Goal: Information Seeking & Learning: Understand process/instructions

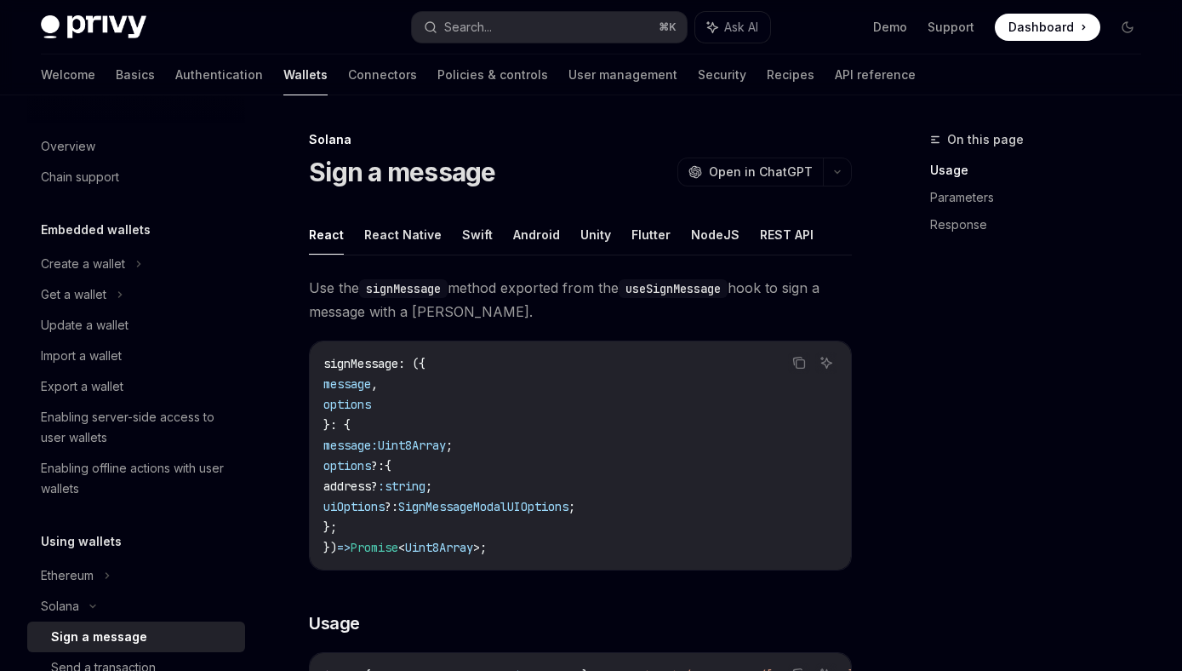
scroll to position [278, 0]
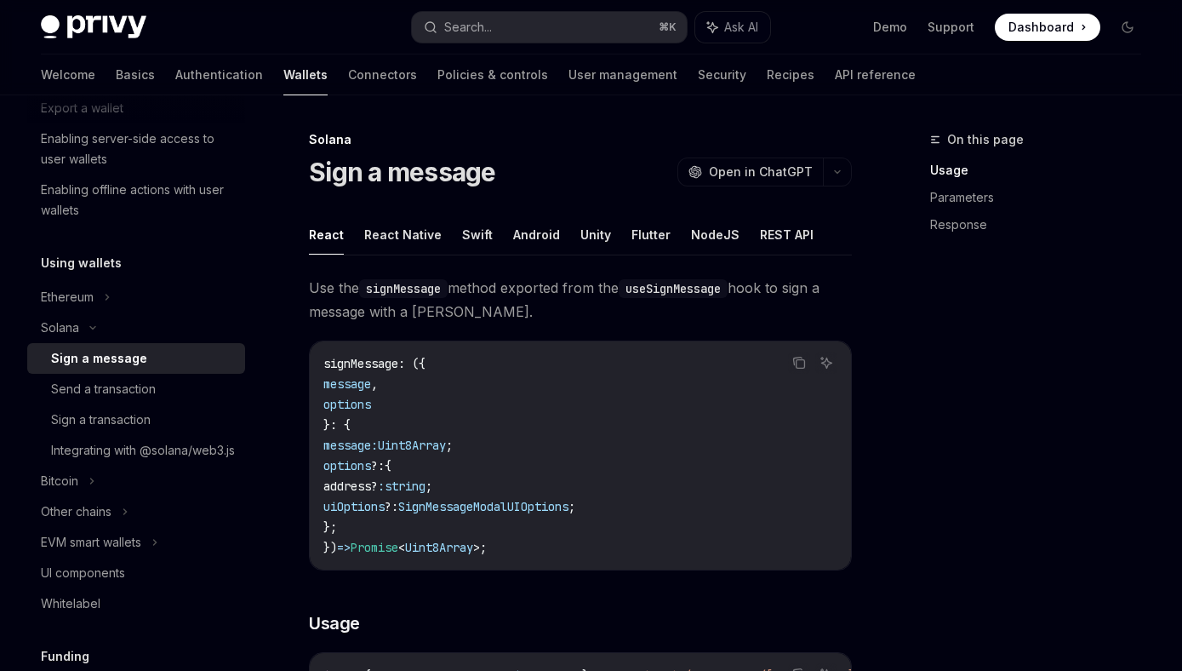
click at [437, 443] on span "Uint8Array" at bounding box center [412, 444] width 68 height 15
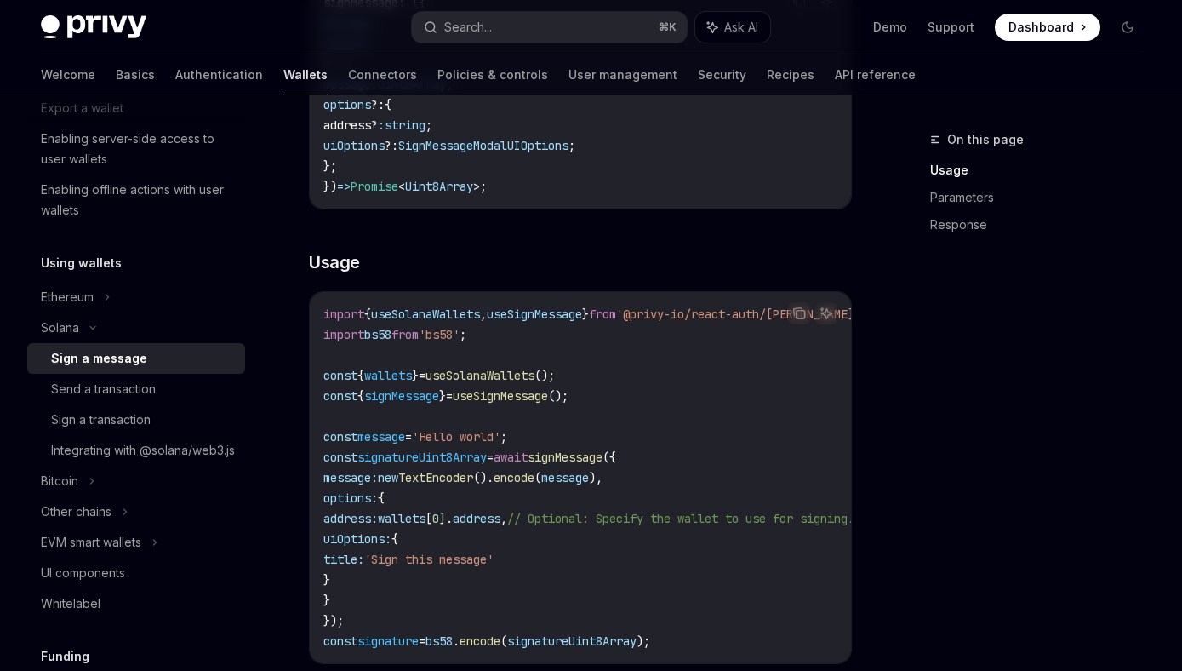
scroll to position [414, 0]
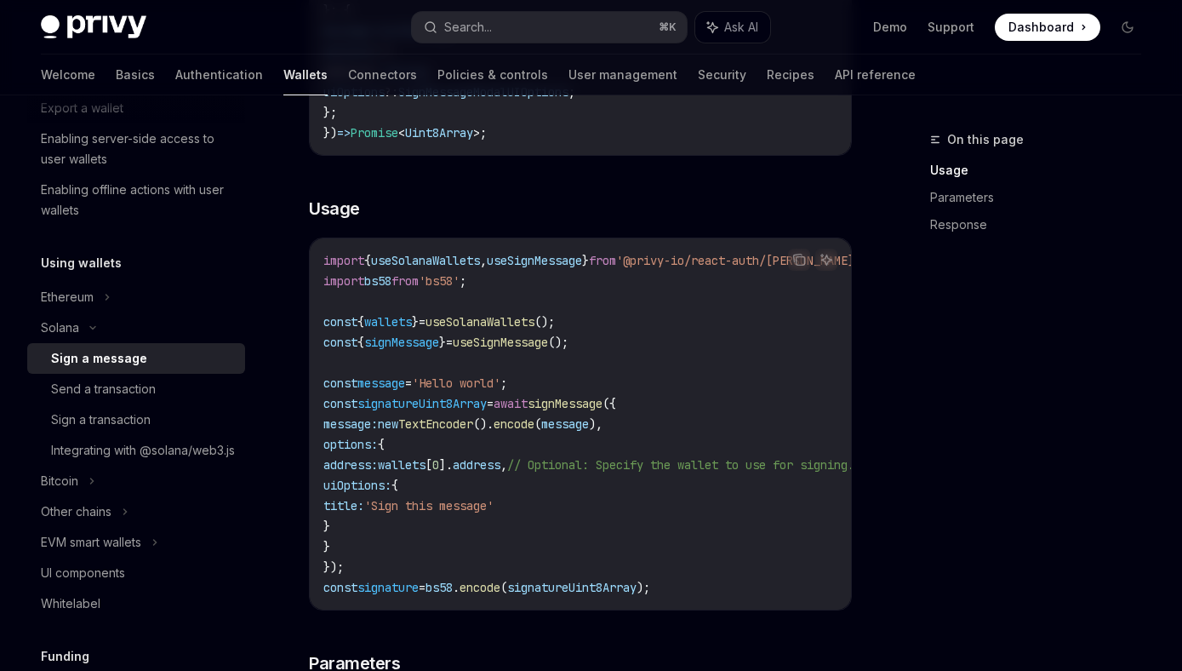
click at [599, 403] on span "signMessage" at bounding box center [565, 403] width 75 height 15
click at [473, 423] on span "TextEncoder" at bounding box center [435, 423] width 75 height 15
click at [453, 468] on span "]." at bounding box center [446, 464] width 14 height 15
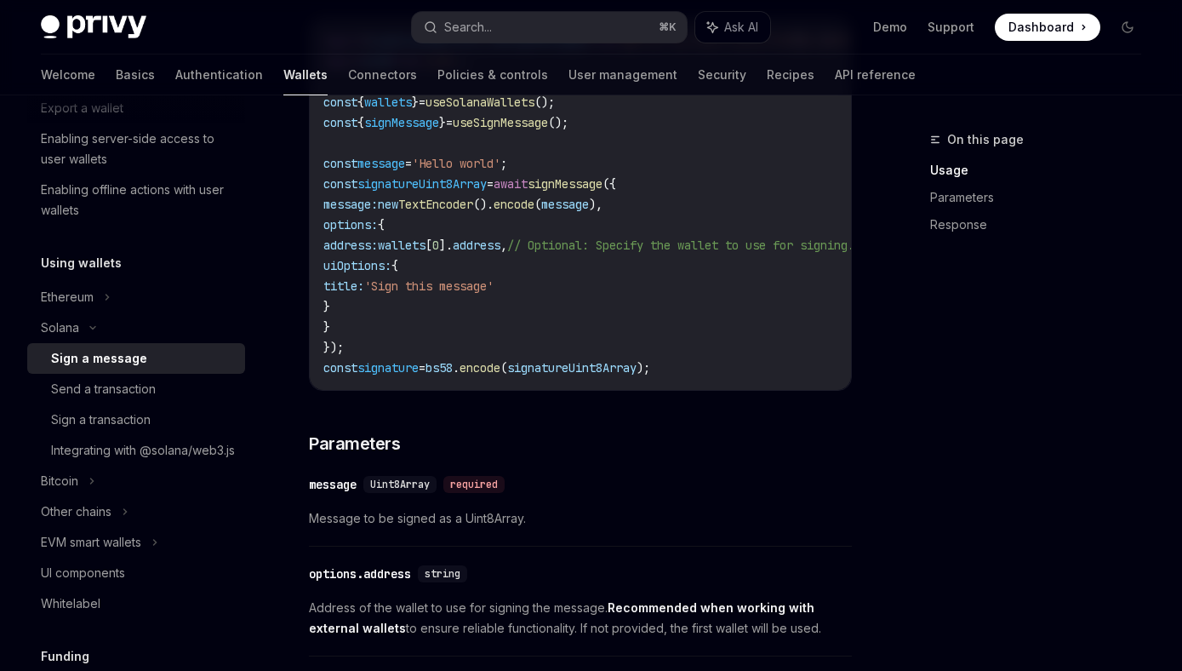
scroll to position [637, 0]
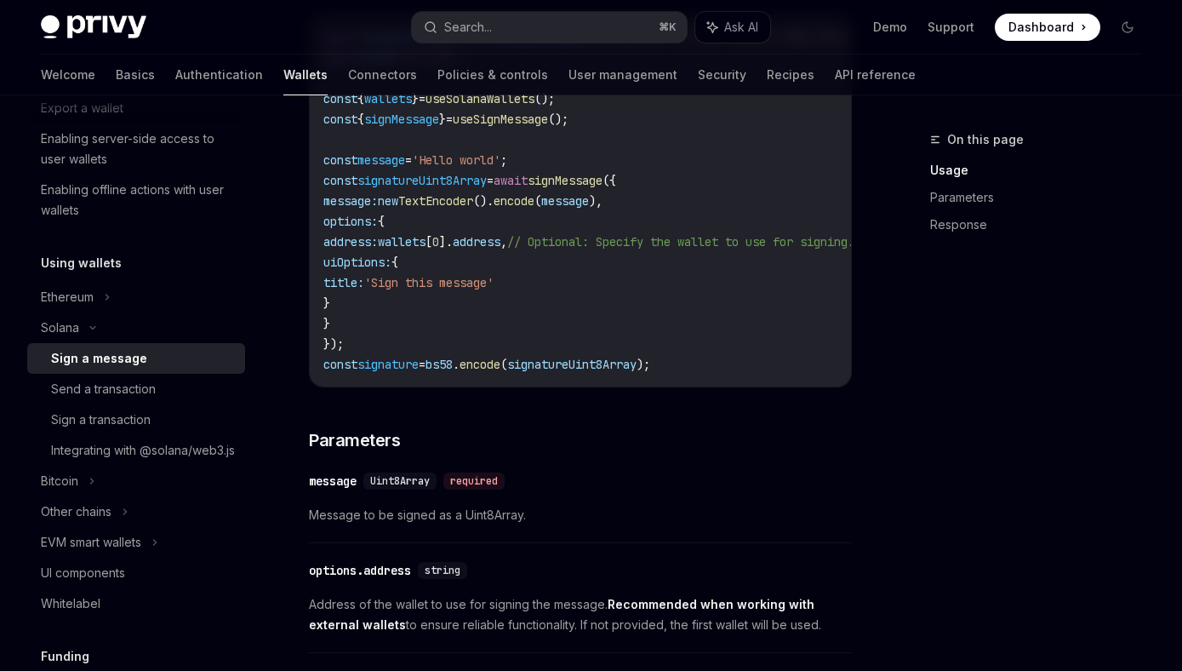
click at [603, 182] on span "signMessage" at bounding box center [565, 180] width 75 height 15
click at [363, 204] on span "message:" at bounding box center [350, 200] width 54 height 15
click at [426, 243] on span "wallets" at bounding box center [402, 241] width 48 height 15
click at [432, 275] on span "'Sign this message'" at bounding box center [428, 282] width 129 height 15
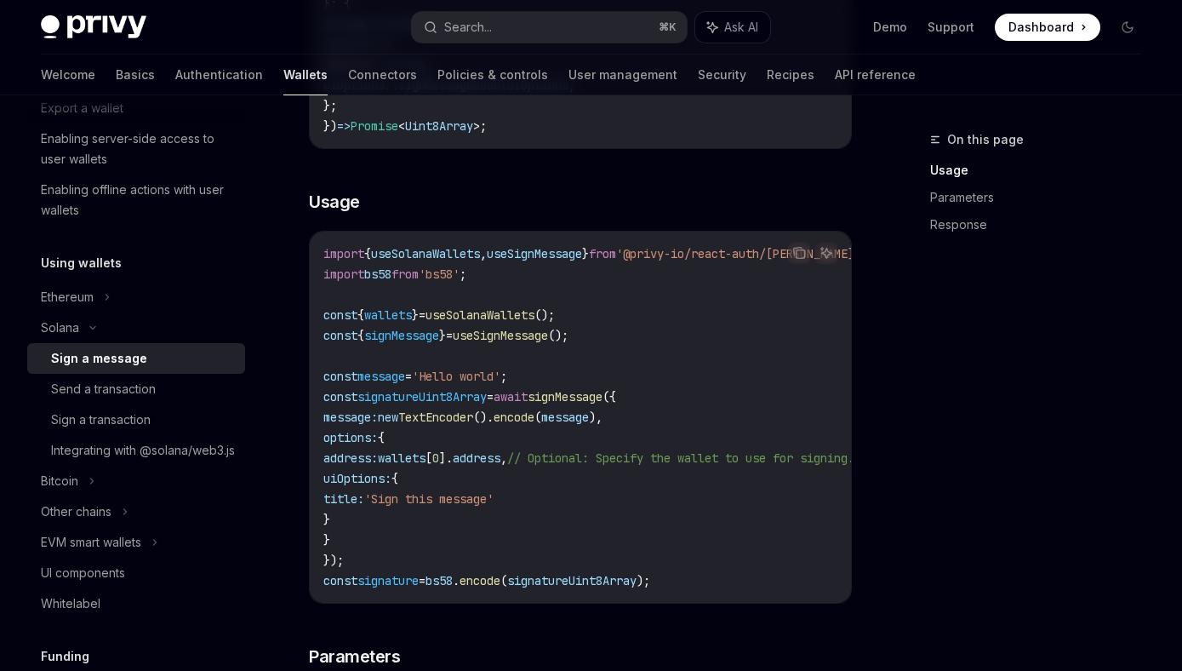
scroll to position [422, 0]
click at [141, 397] on div "Send a transaction" at bounding box center [103, 389] width 105 height 20
type textarea "*"
